Goal: Use online tool/utility: Utilize a website feature to perform a specific function

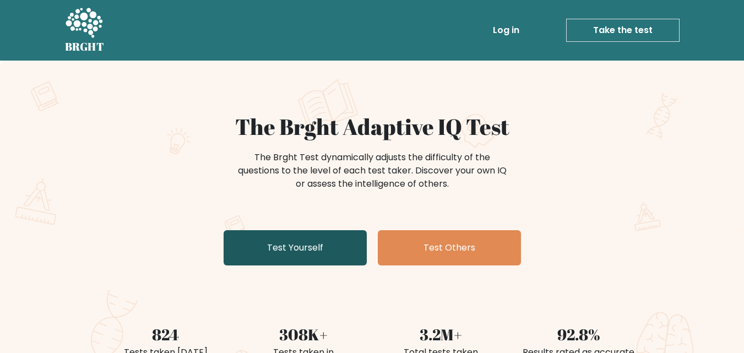
click at [259, 249] on link "Test Yourself" at bounding box center [294, 247] width 143 height 35
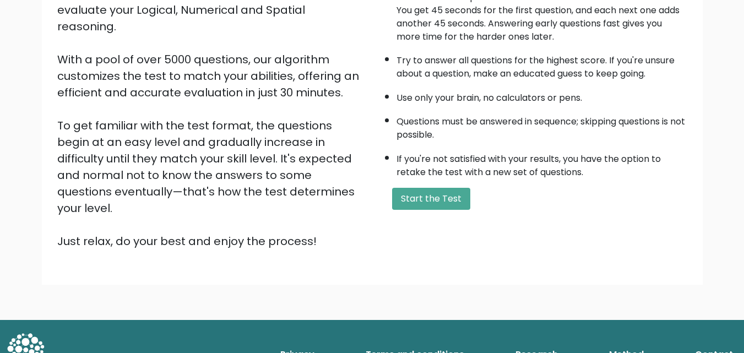
scroll to position [151, 0]
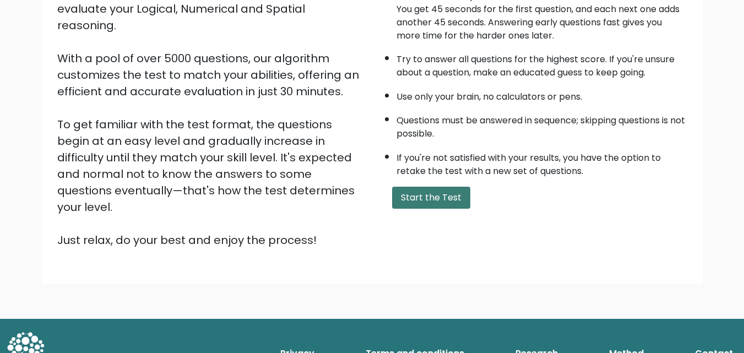
click at [437, 199] on button "Start the Test" at bounding box center [431, 198] width 78 height 22
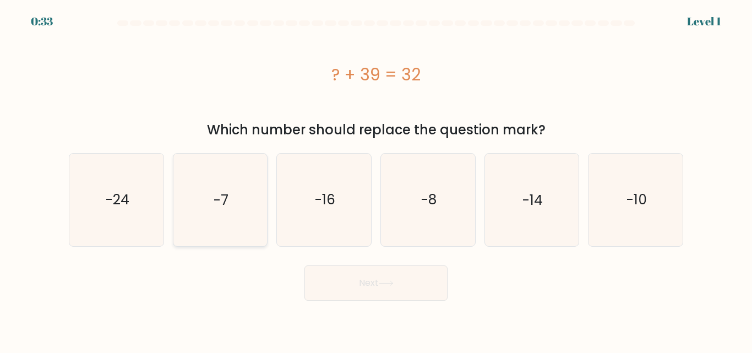
click at [233, 199] on icon "-7" at bounding box center [220, 200] width 92 height 92
click at [376, 179] on input "b. -7" at bounding box center [376, 178] width 1 height 3
radio input "true"
click at [380, 275] on button "Next" at bounding box center [375, 282] width 143 height 35
